Goal: Information Seeking & Learning: Find specific fact

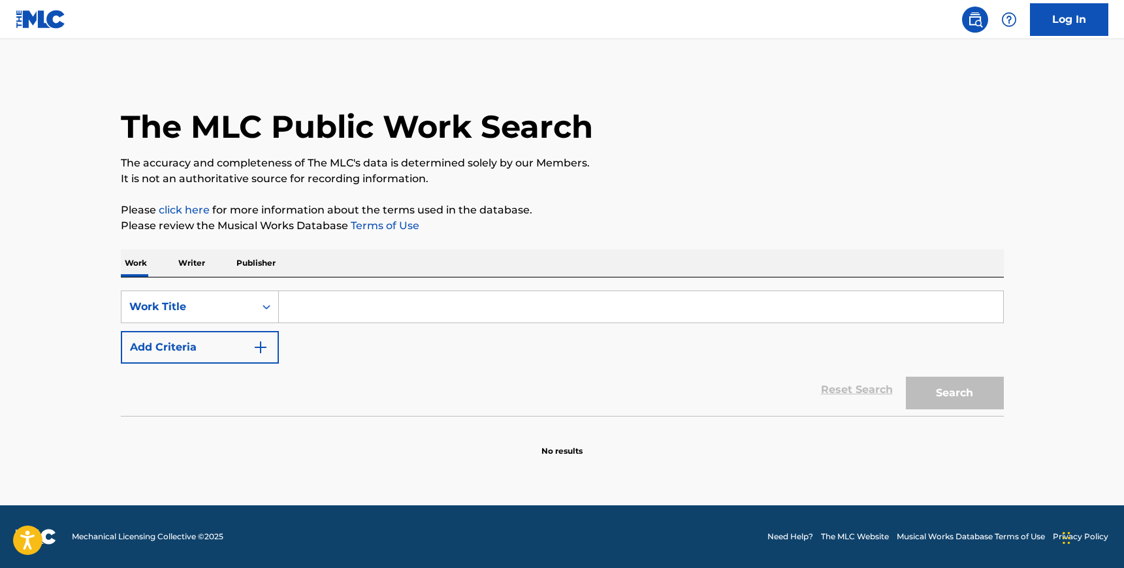
click at [318, 298] on input "Search Form" at bounding box center [641, 306] width 724 height 31
type input "maluca"
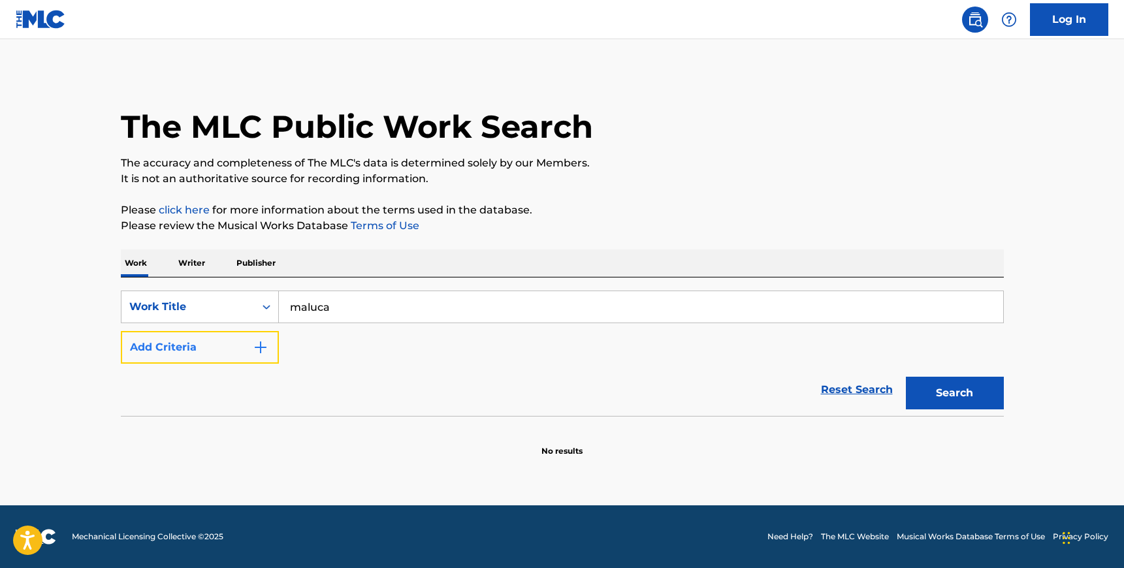
click at [249, 362] on button "Add Criteria" at bounding box center [200, 347] width 158 height 33
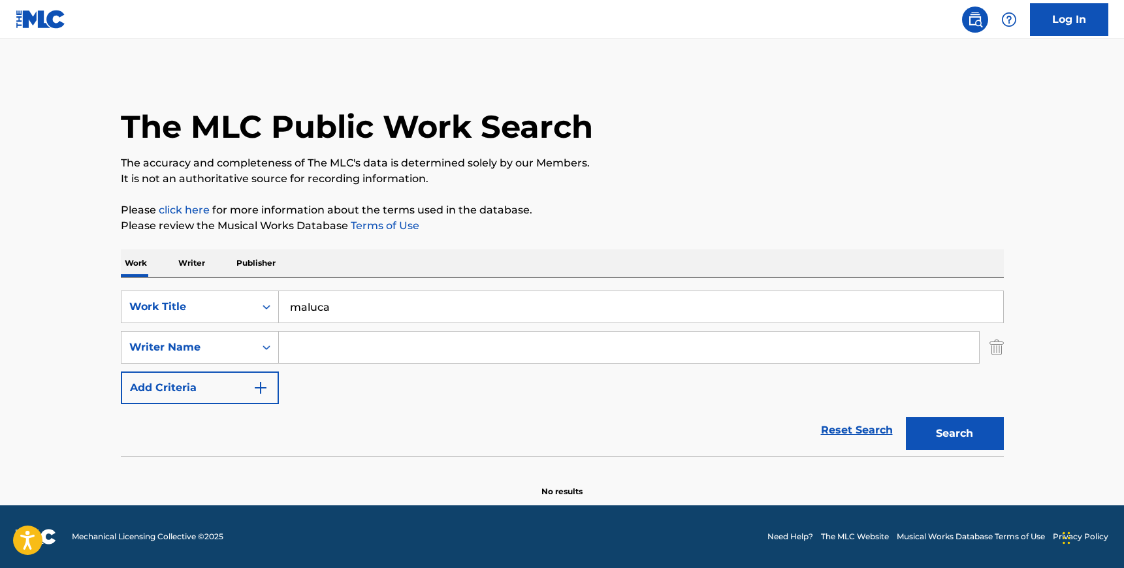
click at [309, 357] on input "Search Form" at bounding box center [629, 347] width 700 height 31
paste input "Frazzo"
type input "Frazzo"
click at [947, 435] on button "Search" at bounding box center [955, 433] width 98 height 33
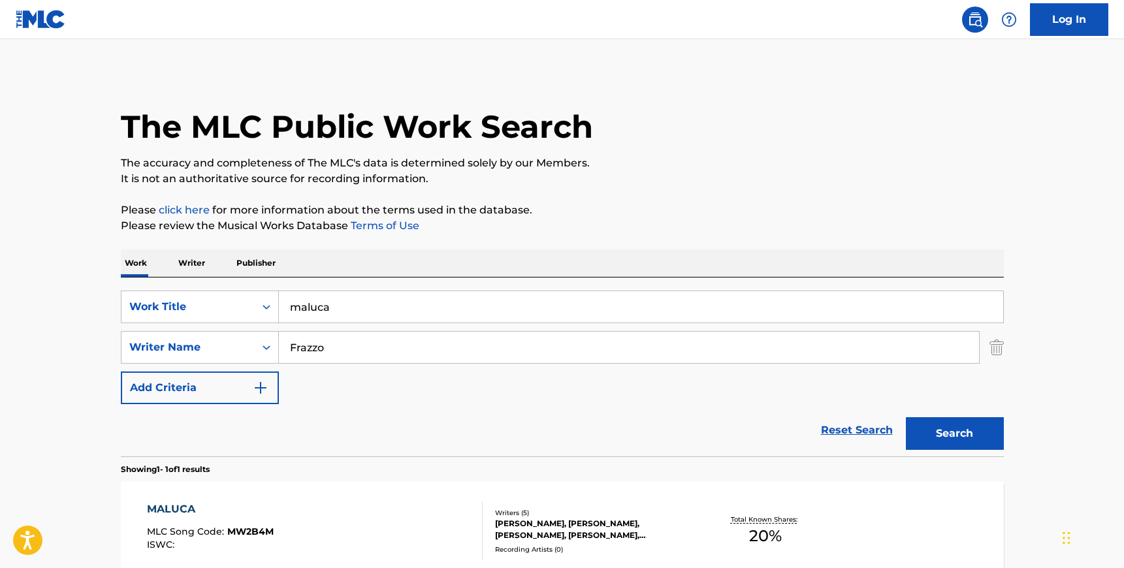
click at [385, 522] on div "MALUCA MLC Song Code : MW2B4M ISWC :" at bounding box center [315, 530] width 336 height 59
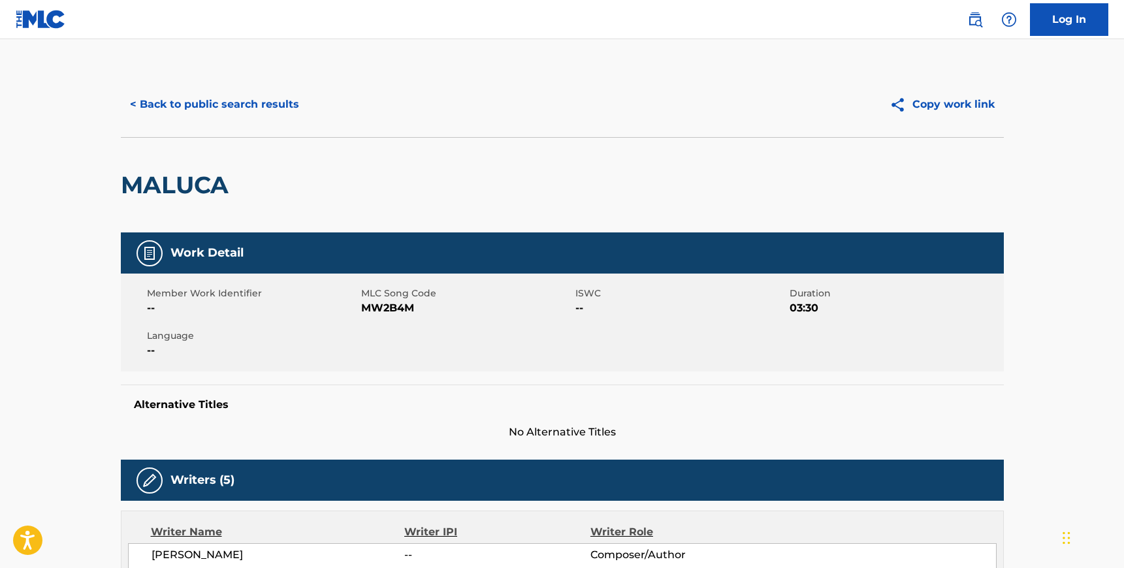
click at [379, 311] on span "MW2B4M" at bounding box center [466, 308] width 211 height 16
copy span "MW2B4M"
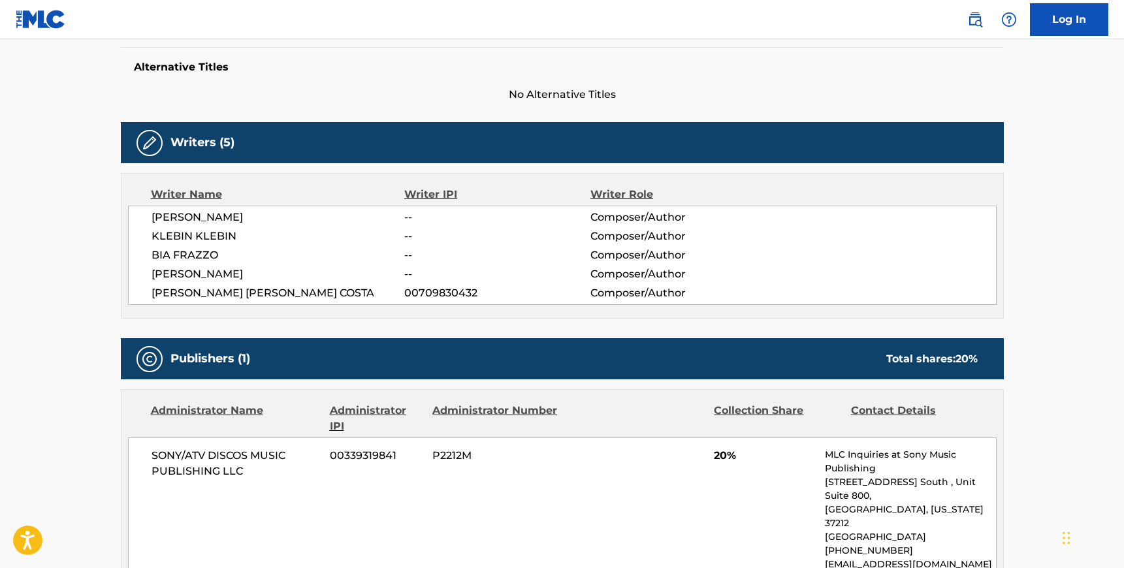
scroll to position [340, 0]
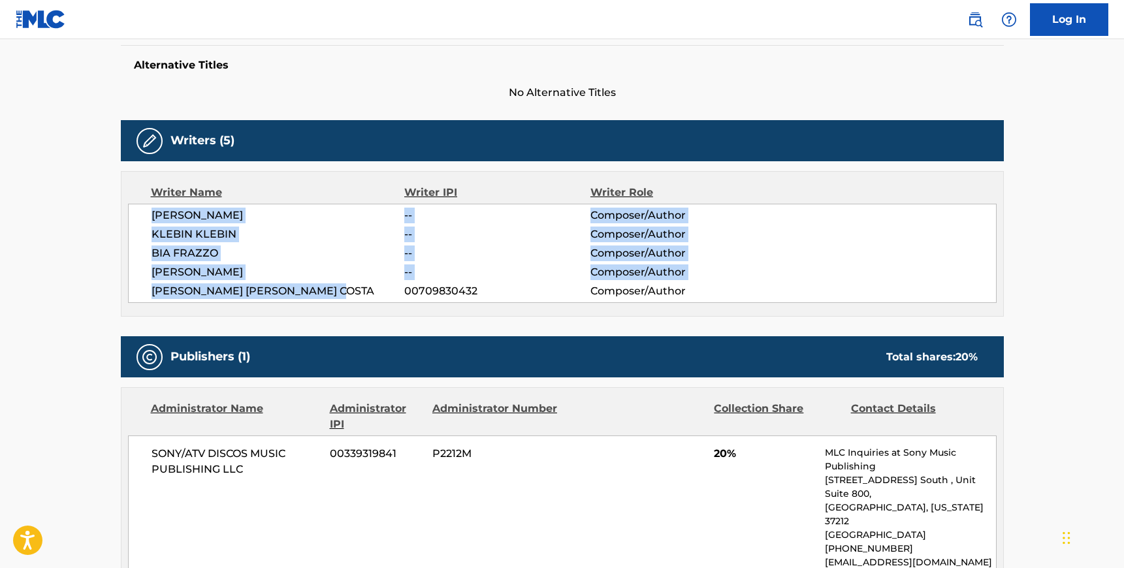
drag, startPoint x: 150, startPoint y: 219, endPoint x: 349, endPoint y: 290, distance: 211.5
click at [349, 290] on div "[PERSON_NAME] -- Composer/Author [PERSON_NAME] -- Composer/Author [PERSON_NAME]…" at bounding box center [562, 253] width 868 height 99
copy div "[PERSON_NAME] -- Composer/Author [PERSON_NAME] -- Composer/Author [PERSON_NAME]…"
